Goal: Find specific page/section: Find specific page/section

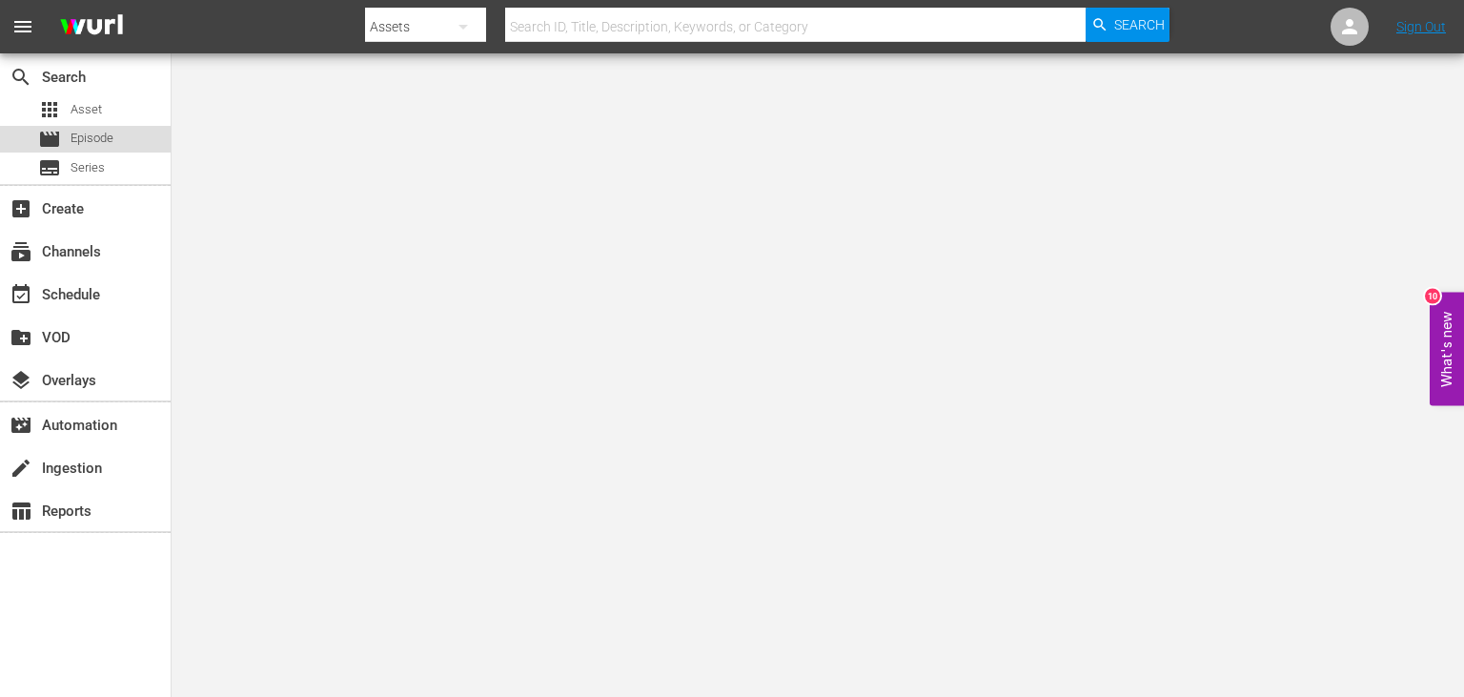
click at [100, 151] on div "movie Episode" at bounding box center [75, 139] width 75 height 27
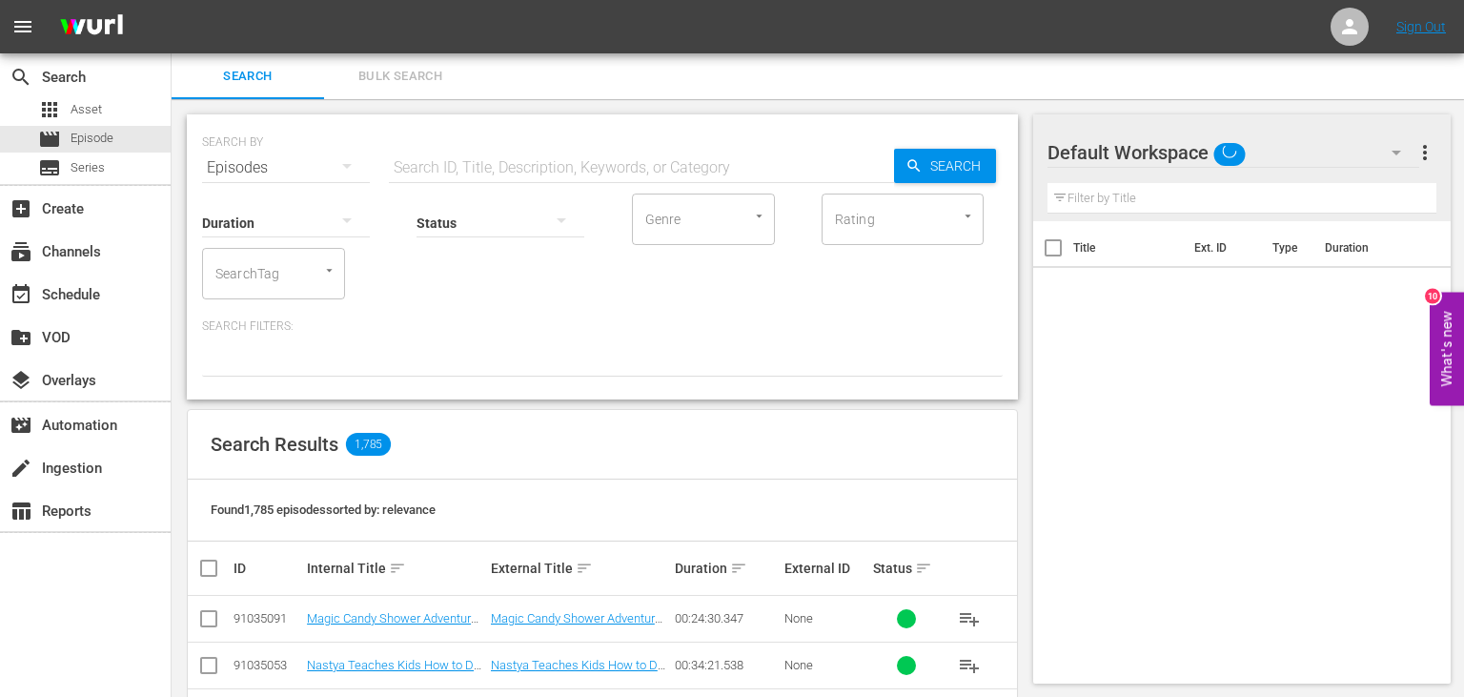
click at [692, 172] on input "text" at bounding box center [641, 168] width 505 height 46
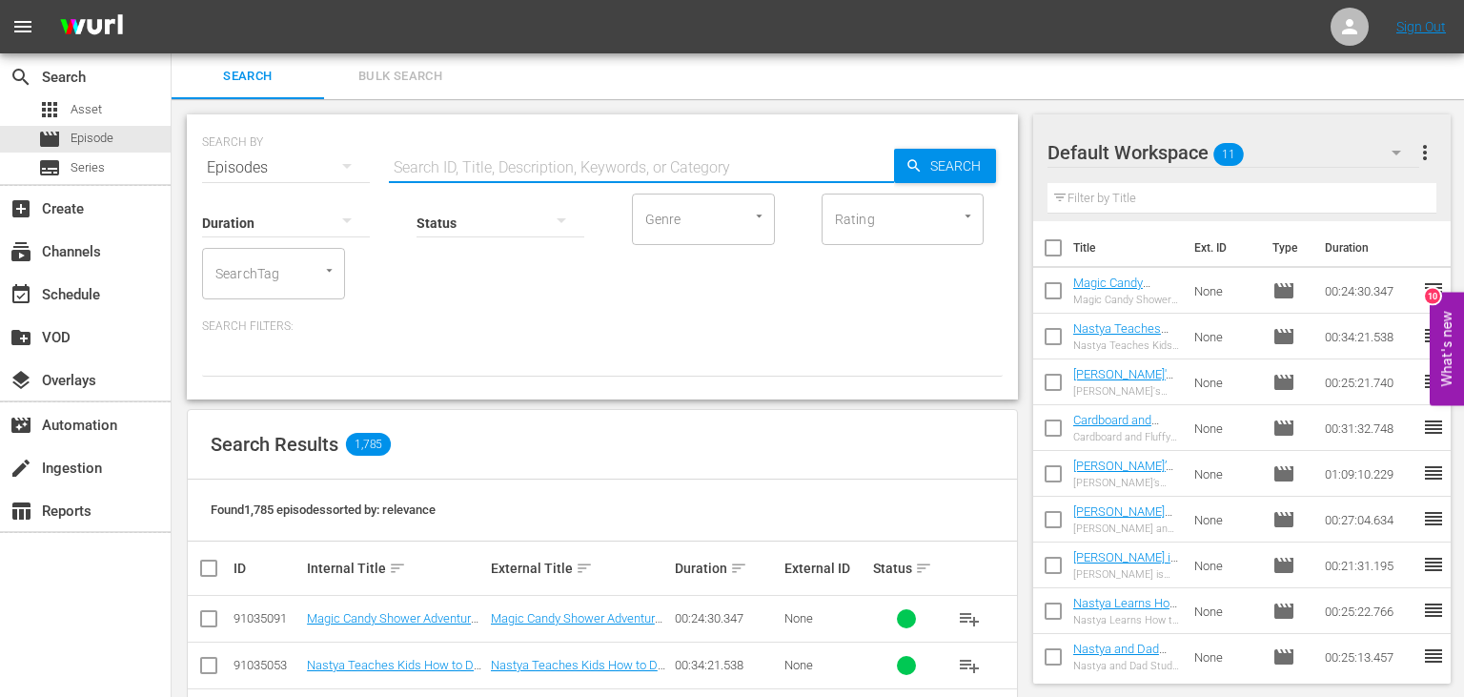
paste input "[PERSON_NAME] And [PERSON_NAME] Are Learning Hobbies For Kids"
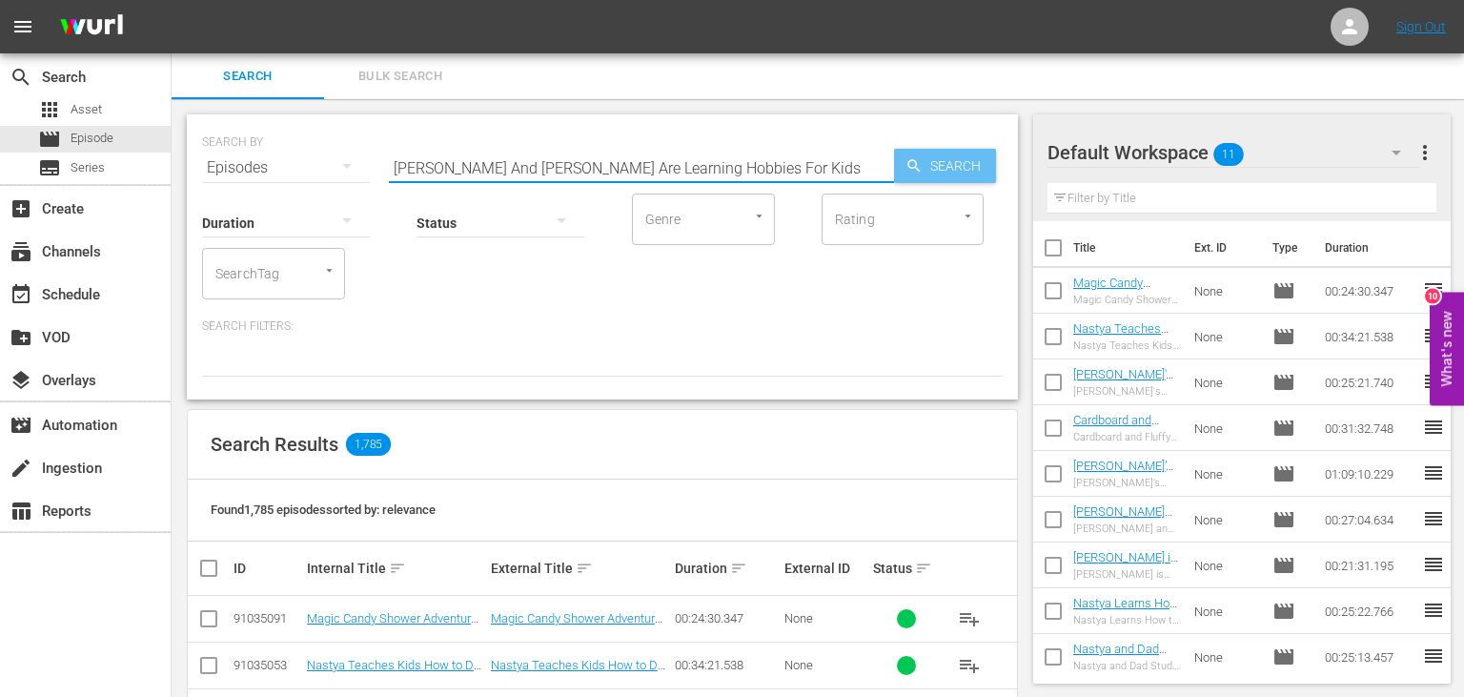
type input "[PERSON_NAME] And [PERSON_NAME] Are Learning Hobbies For Kids"
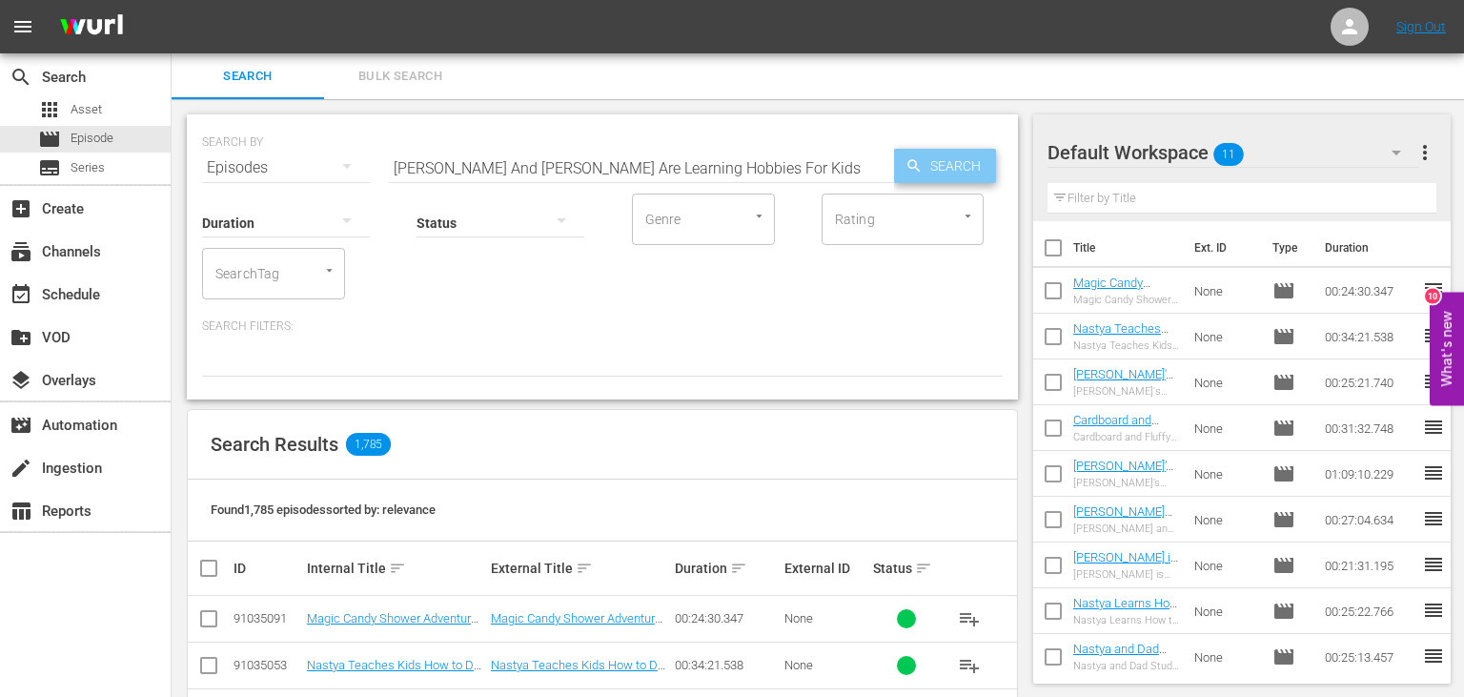
click at [965, 152] on span "Search" at bounding box center [959, 166] width 73 height 34
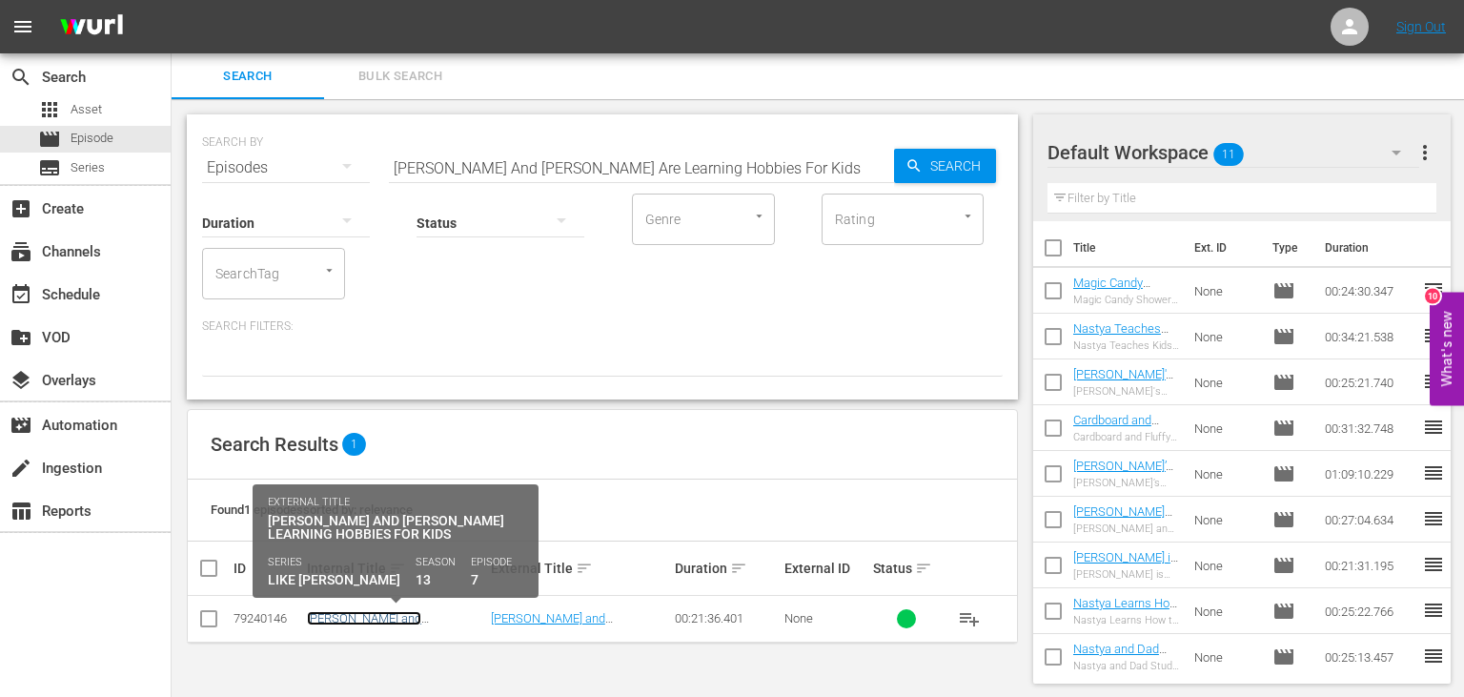
click at [425, 619] on link "[PERSON_NAME] and [PERSON_NAME] Learning Hobbies for Kids" at bounding box center [377, 632] width 141 height 43
